Goal: Information Seeking & Learning: Learn about a topic

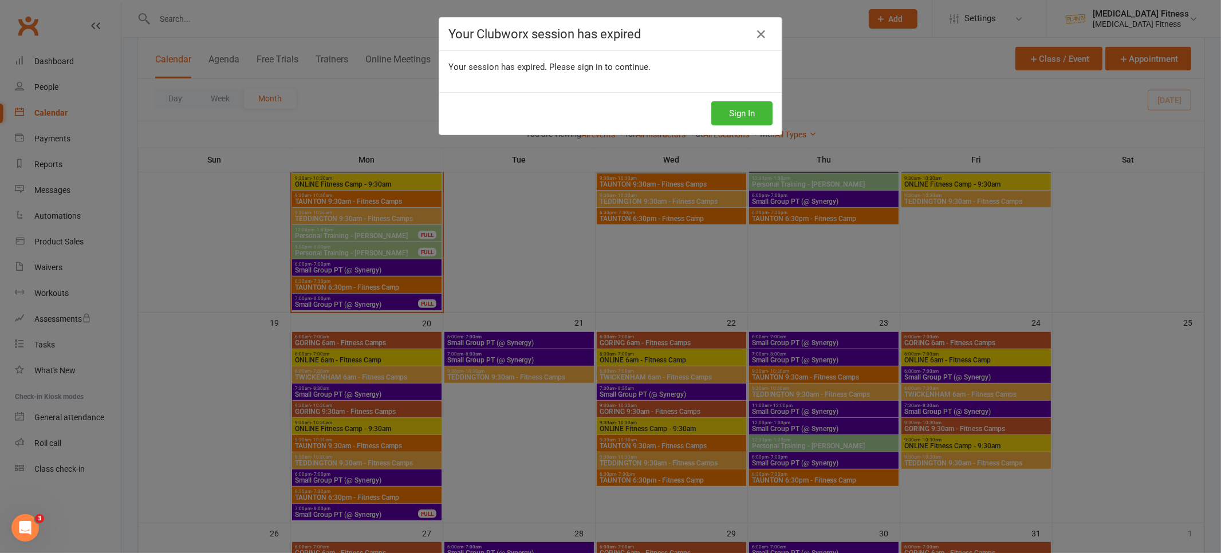
scroll to position [682, 0]
click at [739, 115] on button "Sign In" at bounding box center [742, 113] width 61 height 24
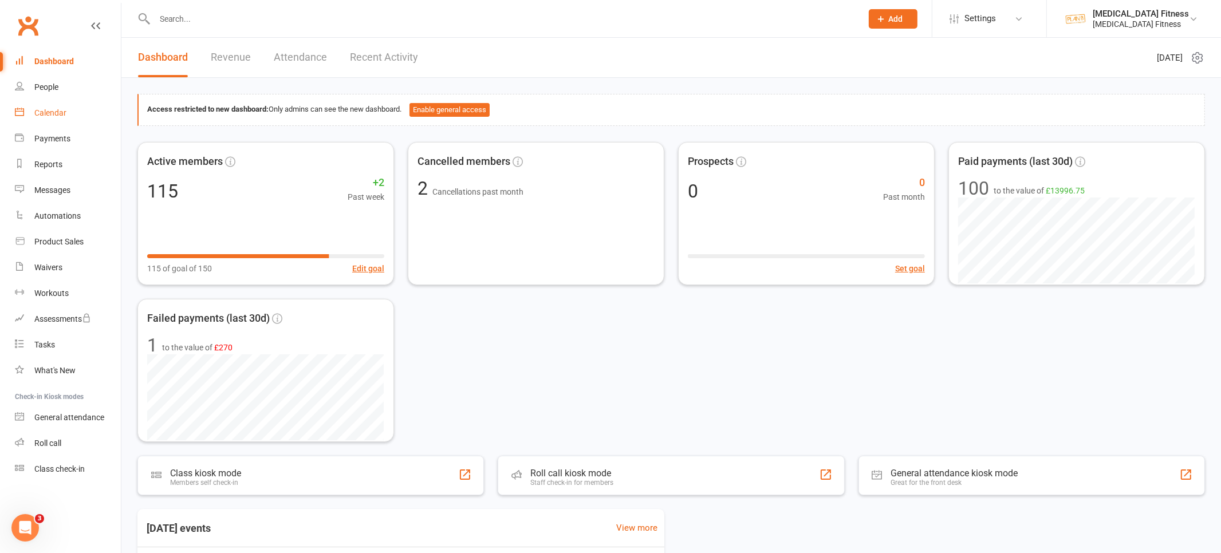
click at [46, 116] on div "Calendar" at bounding box center [50, 112] width 32 height 9
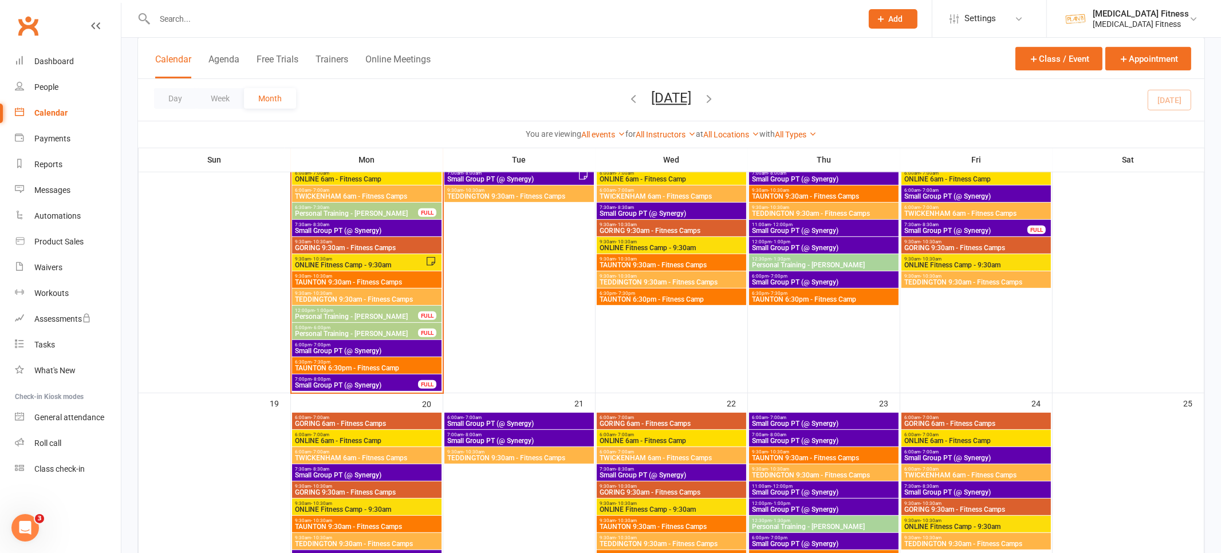
scroll to position [602, 0]
click at [378, 261] on span "ONLINE Fitness Camp - 9:30am" at bounding box center [359, 264] width 131 height 7
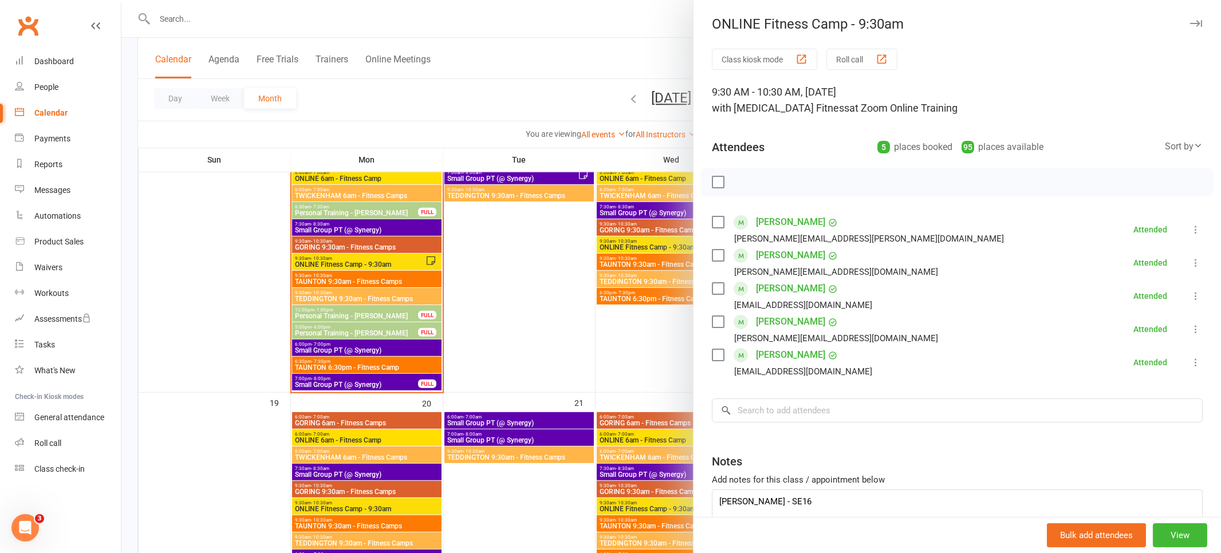
click at [1197, 27] on button "button" at bounding box center [1196, 24] width 14 height 14
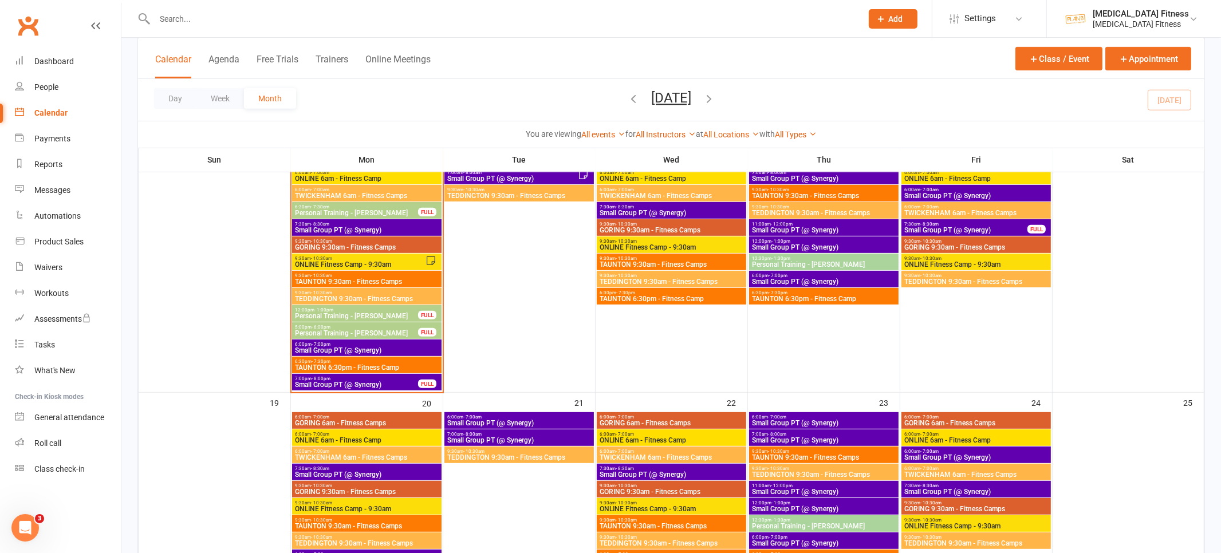
click at [390, 280] on span "TAUNTON 9:30am - Fitness Camps" at bounding box center [366, 281] width 145 height 7
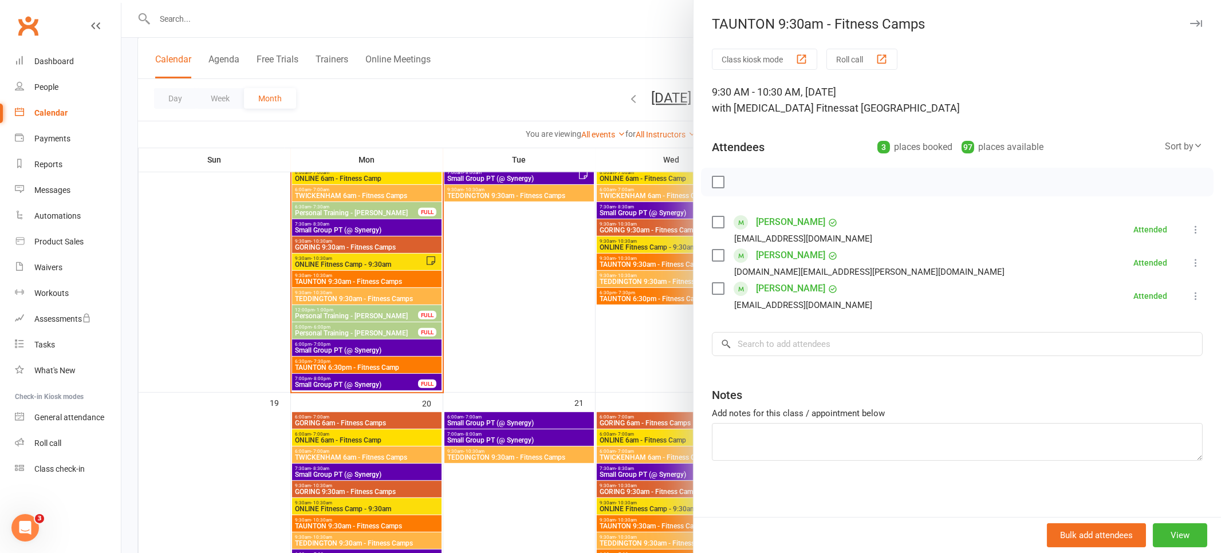
click at [1196, 20] on icon "button" at bounding box center [1197, 23] width 12 height 7
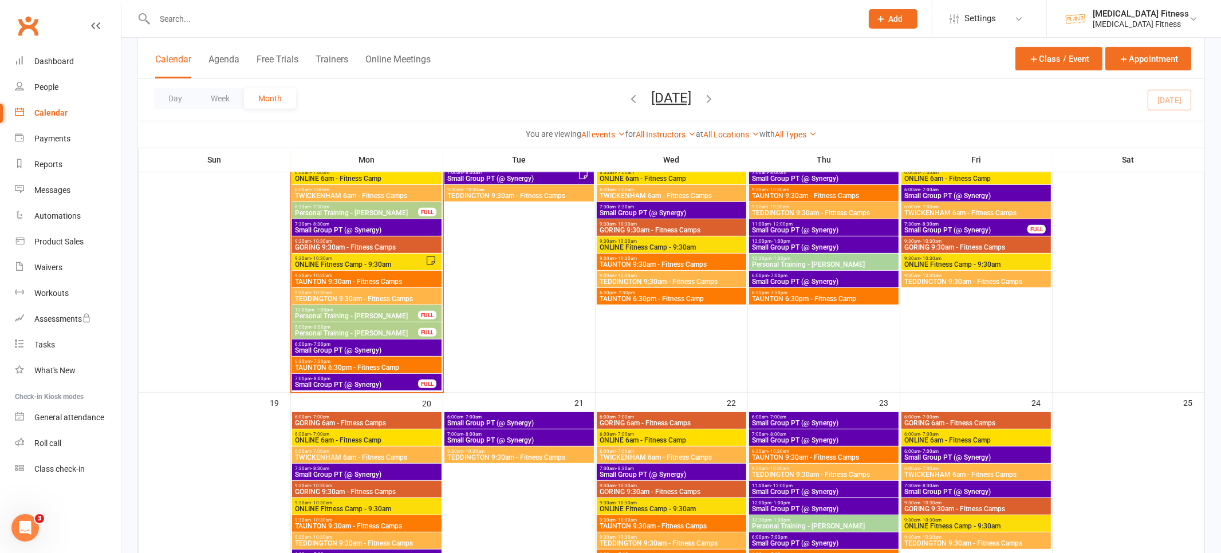
click at [378, 296] on span "TEDDINGTON 9:30am - Fitness Camps" at bounding box center [366, 299] width 145 height 7
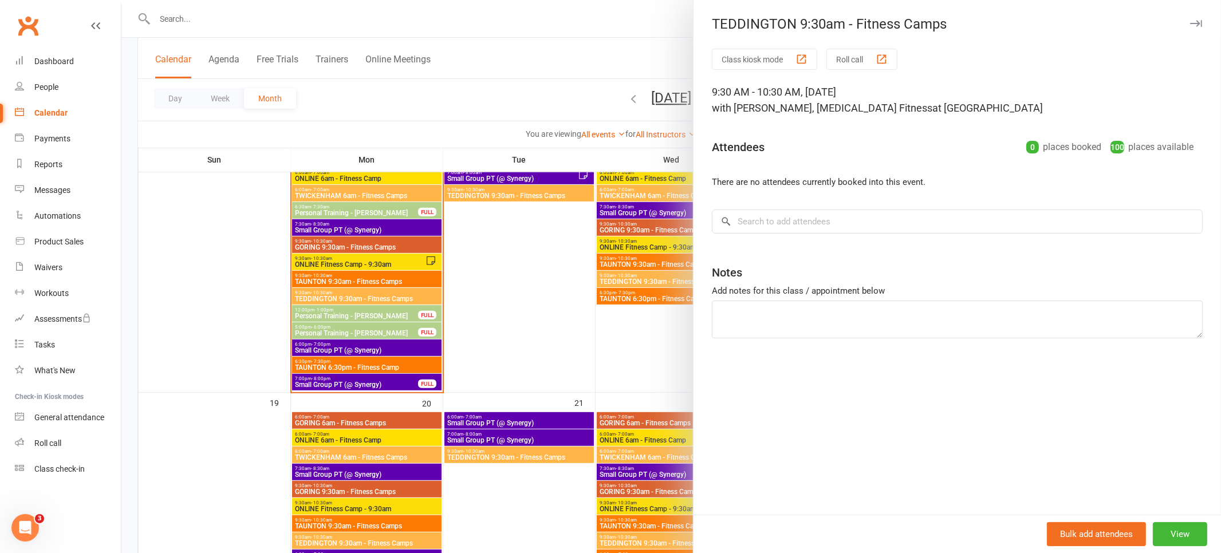
click at [1195, 23] on icon "button" at bounding box center [1197, 23] width 12 height 7
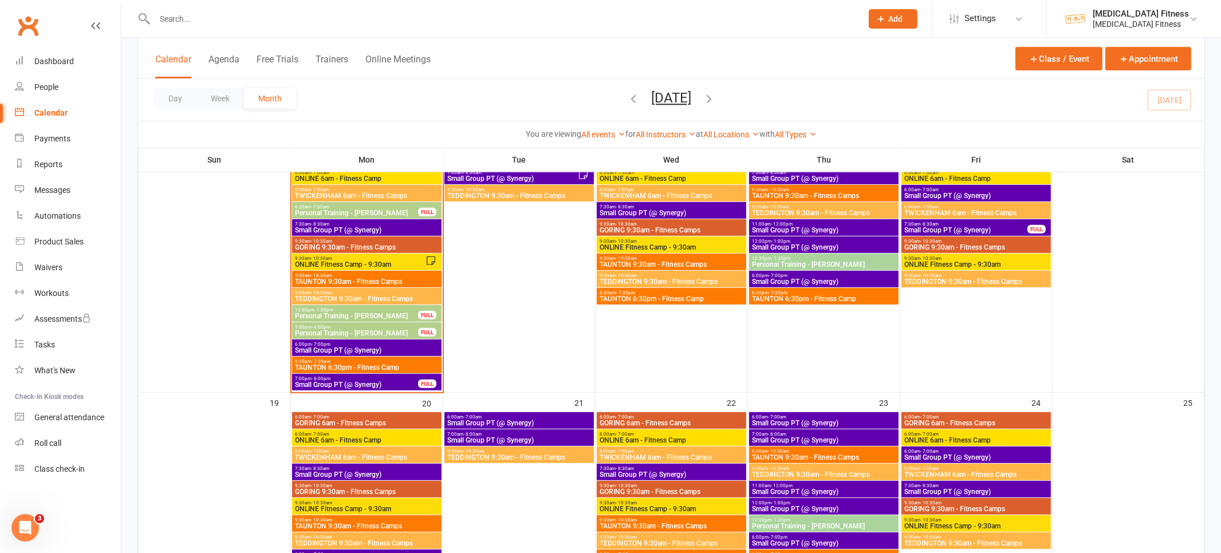
scroll to position [572, 0]
